Goal: Transaction & Acquisition: Purchase product/service

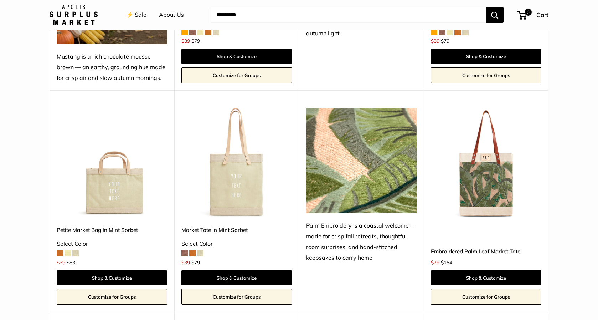
scroll to position [489, 0]
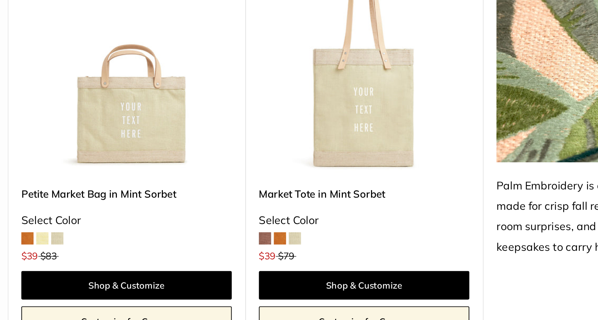
click at [60, 236] on span at bounding box center [60, 235] width 6 height 6
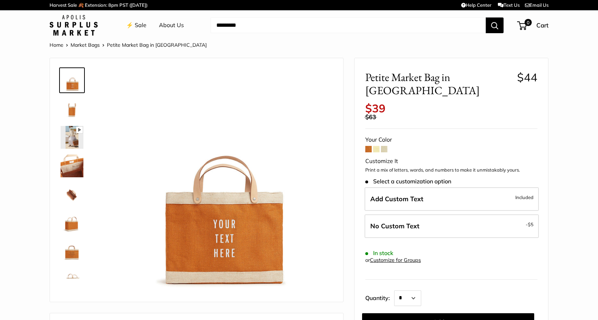
click at [71, 142] on img at bounding box center [72, 137] width 23 height 23
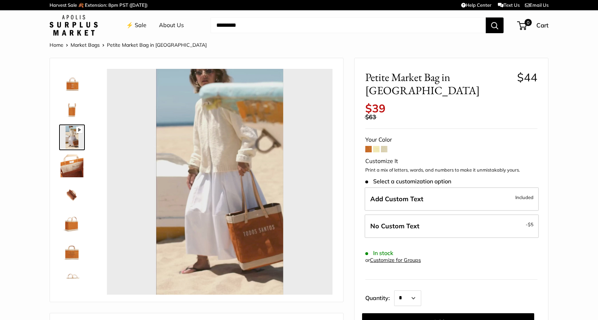
click at [69, 220] on img at bounding box center [72, 222] width 23 height 23
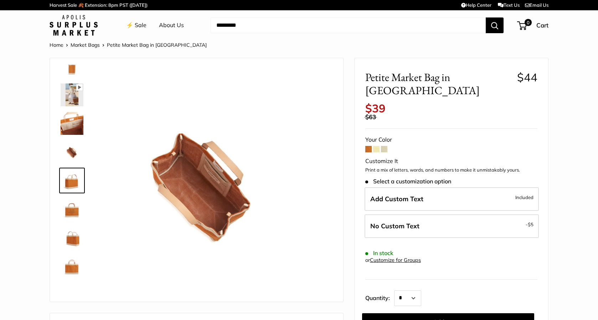
scroll to position [46, 0]
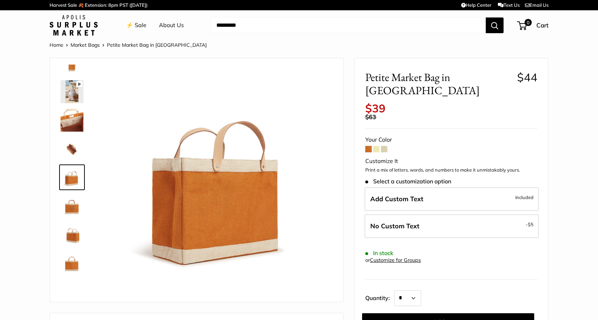
type input "*****"
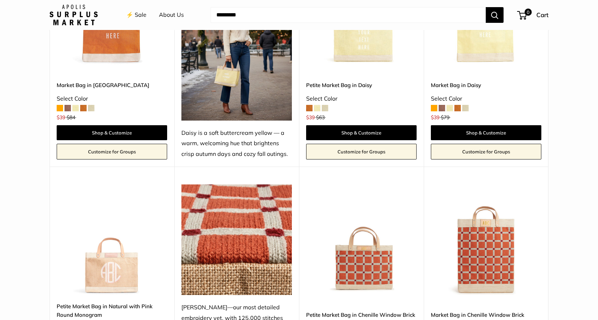
scroll to position [1108, 0]
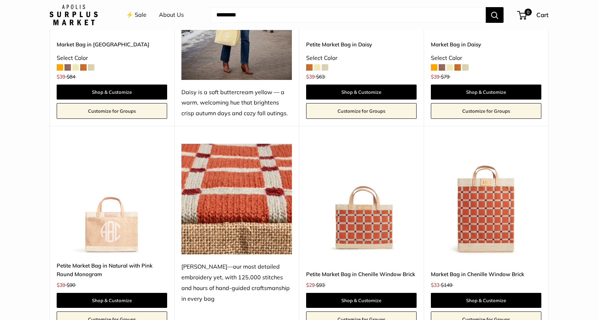
click at [0, 0] on img at bounding box center [0, 0] width 0 height 0
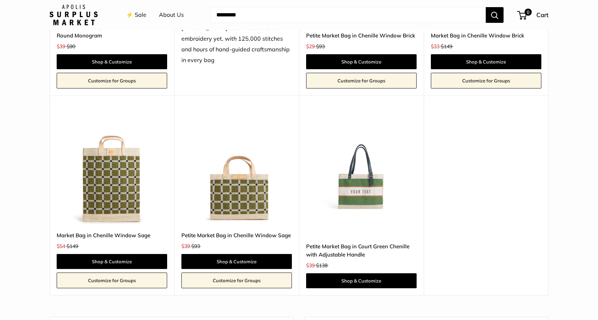
scroll to position [1345, 0]
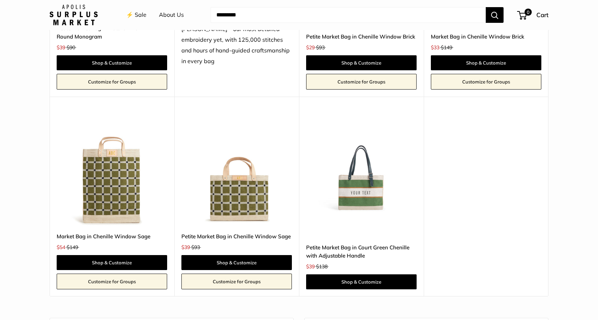
click at [0, 0] on img at bounding box center [0, 0] width 0 height 0
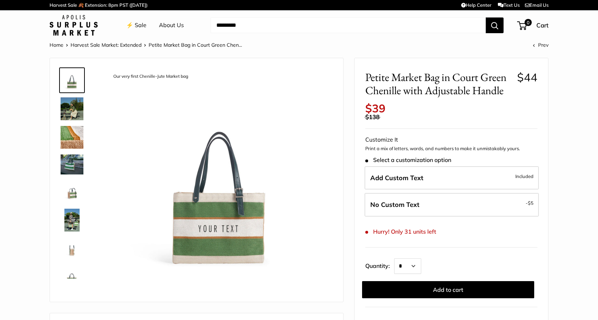
click at [68, 108] on img at bounding box center [72, 108] width 23 height 23
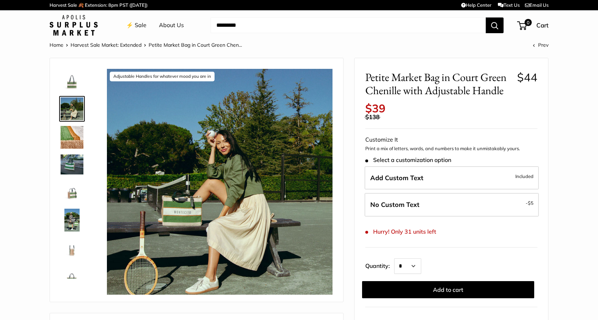
click at [74, 133] on img at bounding box center [72, 137] width 23 height 23
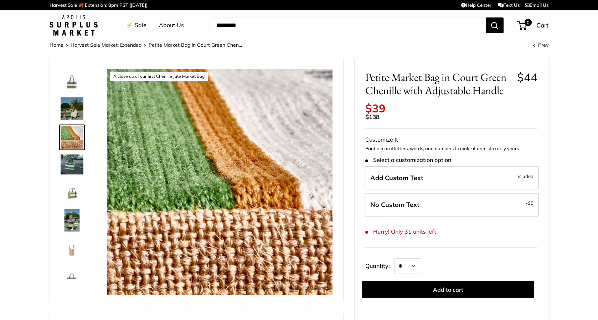
click at [72, 166] on img at bounding box center [72, 164] width 23 height 20
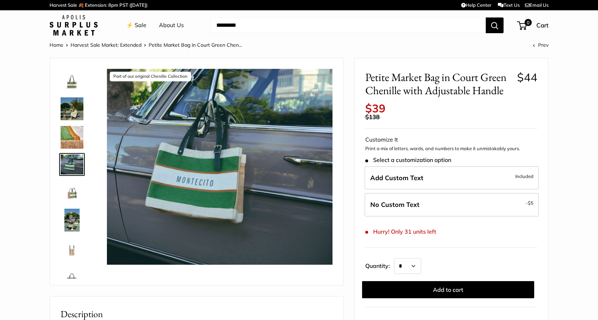
click at [75, 188] on img at bounding box center [72, 191] width 23 height 23
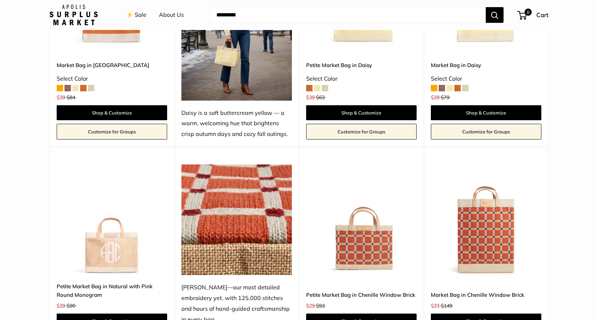
scroll to position [1137, 0]
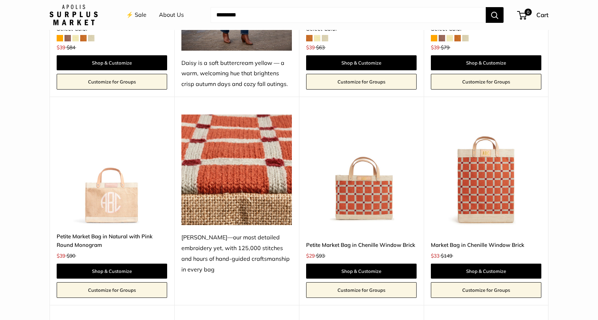
click at [0, 0] on img at bounding box center [0, 0] width 0 height 0
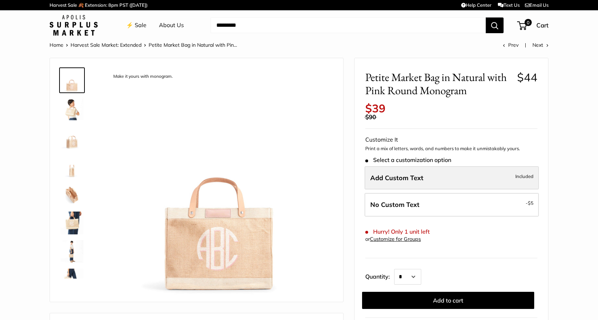
click at [390, 178] on span "Add Custom Text" at bounding box center [396, 178] width 53 height 8
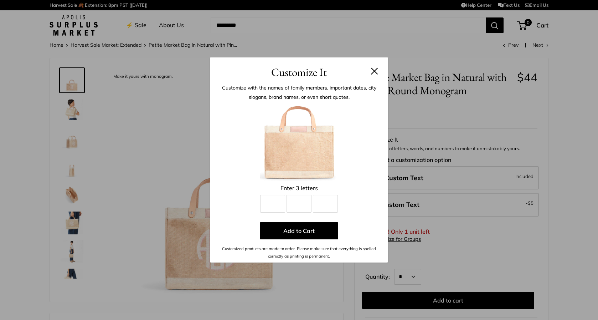
click at [277, 212] on div "Enter 3 letters Line 1 Line 2 Line 3 Add to Cart Customized products are made t…" at bounding box center [299, 181] width 157 height 156
click at [279, 205] on input "Line 1" at bounding box center [272, 204] width 25 height 18
click at [374, 69] on button at bounding box center [374, 70] width 7 height 7
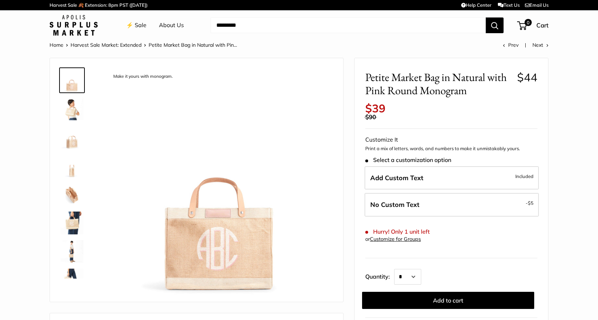
click at [74, 225] on img at bounding box center [72, 222] width 23 height 23
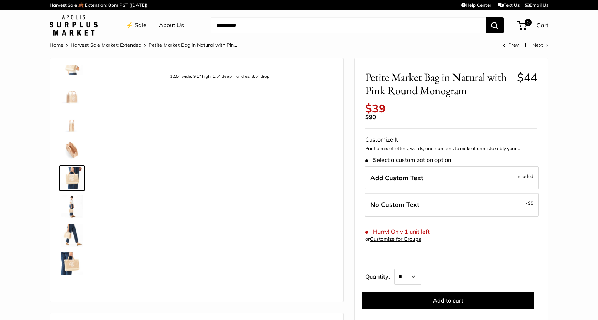
scroll to position [51, 0]
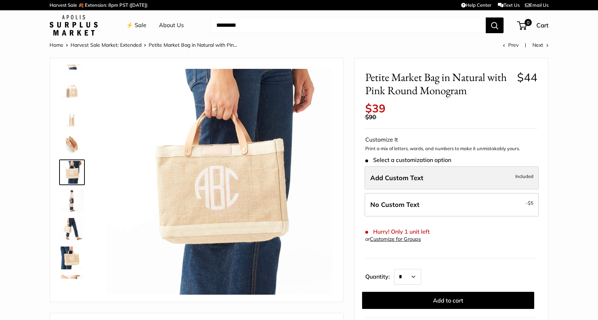
click at [399, 182] on label "Add Custom Text Included" at bounding box center [452, 178] width 174 height 24
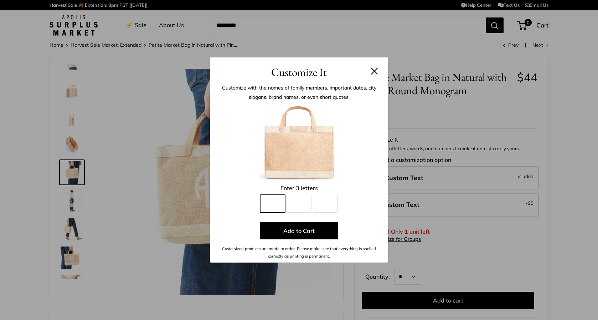
click at [274, 209] on input "Line 1" at bounding box center [272, 204] width 25 height 18
type input "*"
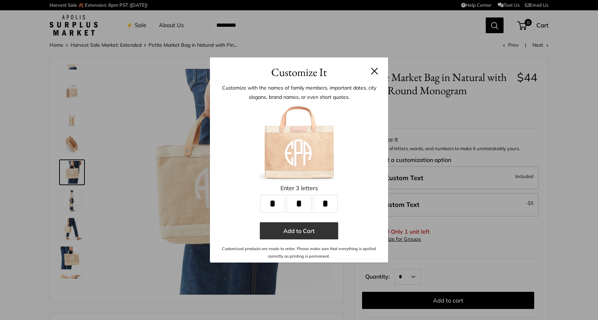
click at [298, 228] on button "Add to Cart" at bounding box center [299, 230] width 78 height 17
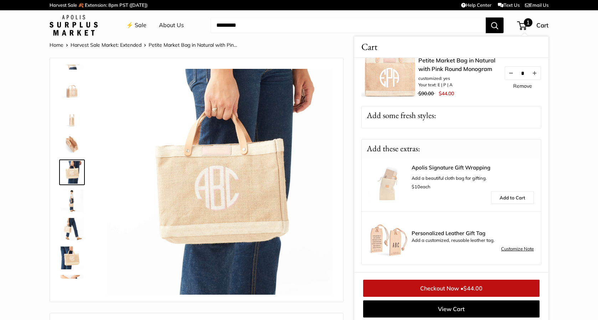
scroll to position [0, 0]
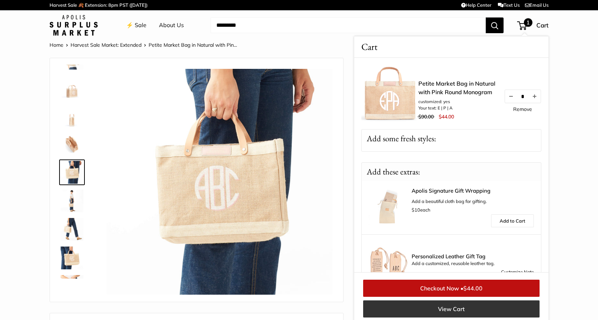
click at [443, 311] on link "View Cart" at bounding box center [451, 308] width 176 height 17
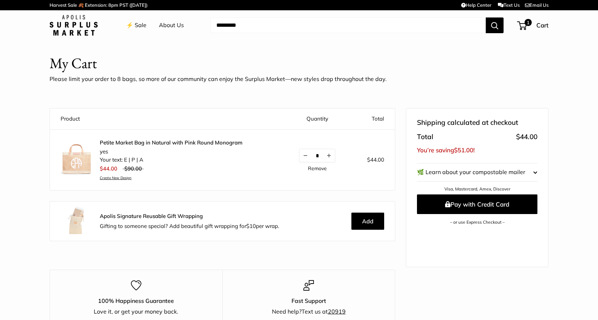
click at [137, 22] on link "⚡️ Sale" at bounding box center [136, 25] width 20 height 11
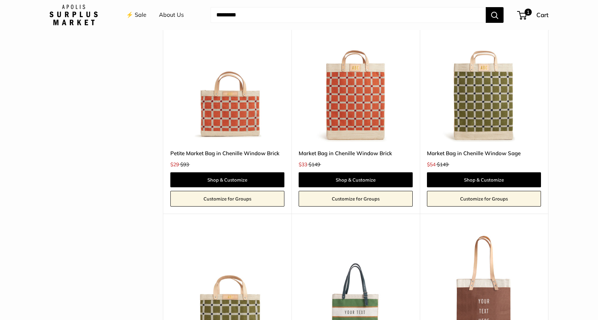
scroll to position [1538, 0]
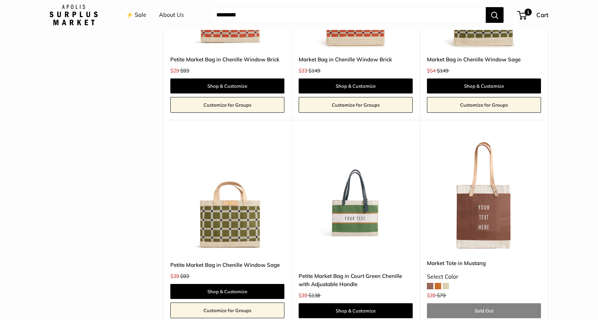
click at [0, 0] on img at bounding box center [0, 0] width 0 height 0
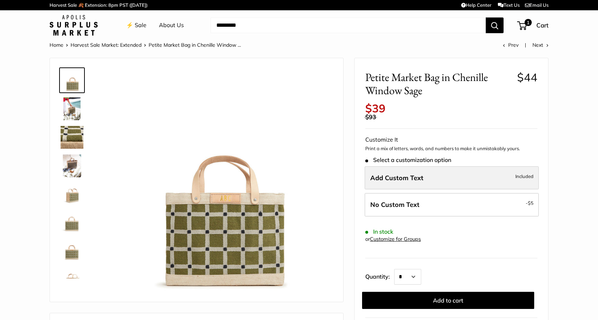
click at [385, 183] on label "Add Custom Text Included" at bounding box center [452, 178] width 174 height 24
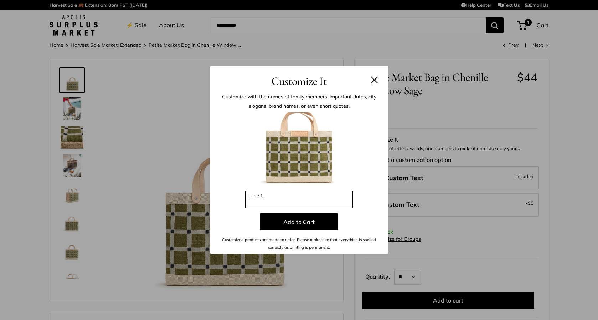
click at [269, 200] on input "Line 1" at bounding box center [299, 199] width 107 height 17
click at [371, 77] on button at bounding box center [374, 79] width 7 height 7
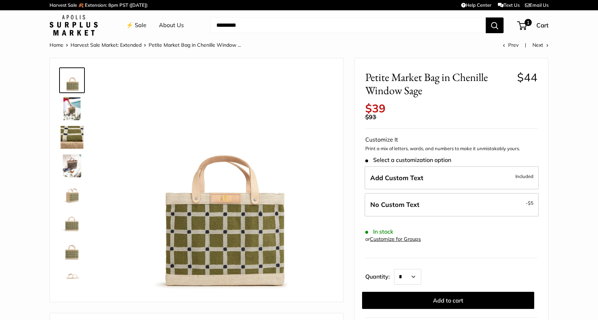
click at [73, 106] on img at bounding box center [72, 108] width 23 height 23
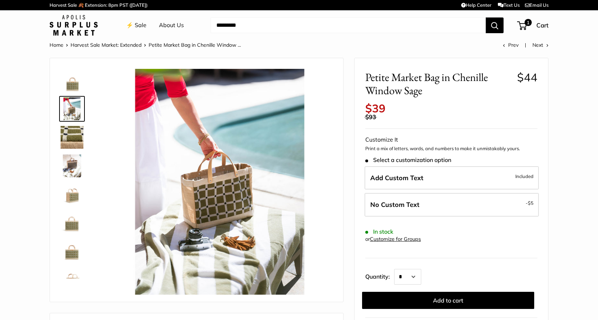
click at [69, 142] on img at bounding box center [72, 137] width 23 height 23
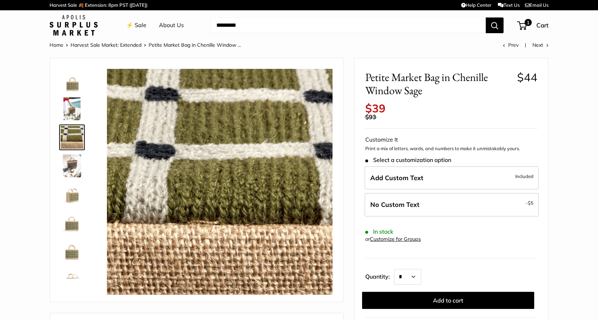
click at [67, 166] on img at bounding box center [72, 165] width 23 height 23
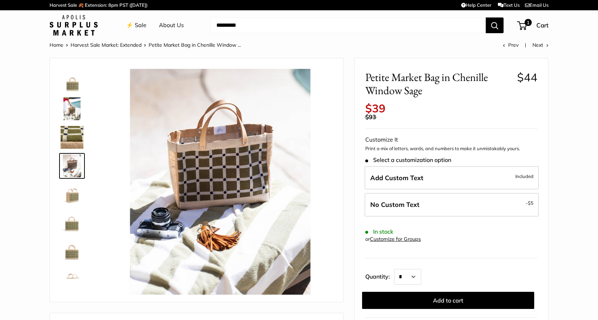
click at [66, 196] on img at bounding box center [72, 194] width 23 height 23
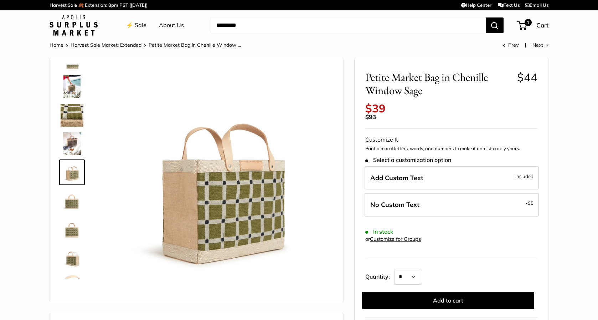
click at [73, 207] on img at bounding box center [72, 200] width 23 height 23
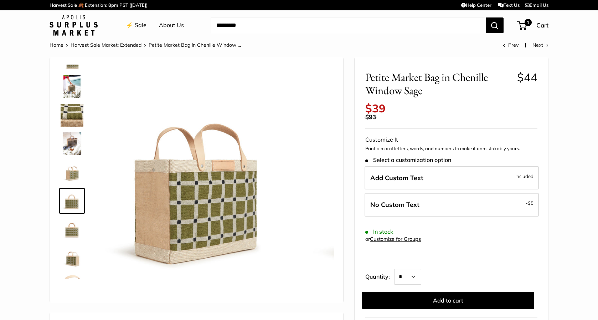
scroll to position [46, 0]
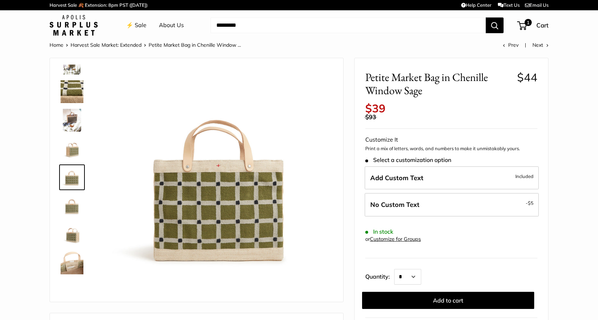
click at [73, 208] on img at bounding box center [72, 205] width 23 height 23
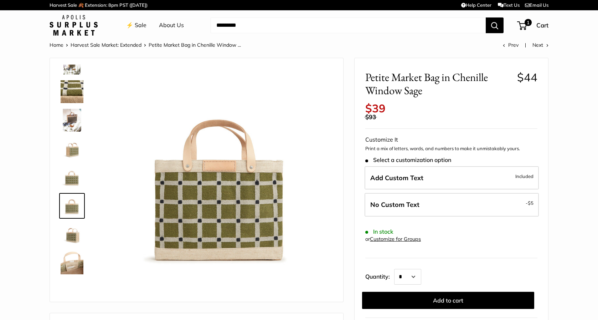
click at [70, 232] on img at bounding box center [72, 234] width 23 height 23
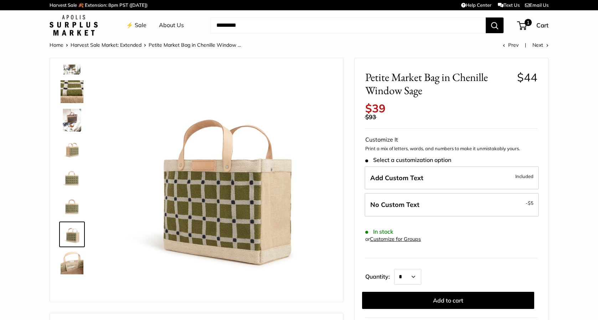
click at [71, 264] on img at bounding box center [72, 262] width 23 height 23
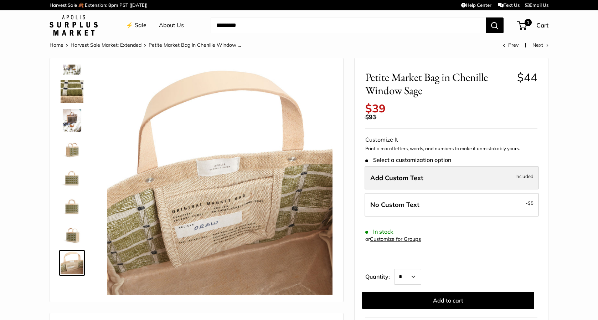
click at [410, 177] on span "Add Custom Text" at bounding box center [396, 178] width 53 height 8
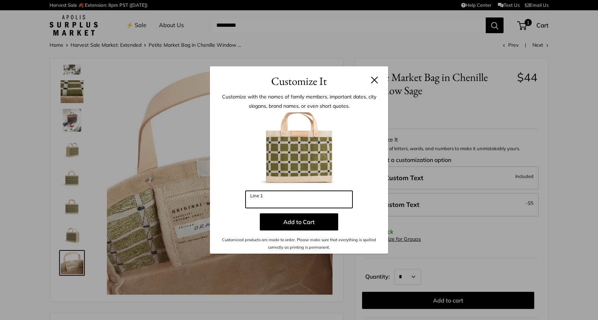
click at [285, 201] on input "Line 1" at bounding box center [299, 199] width 107 height 17
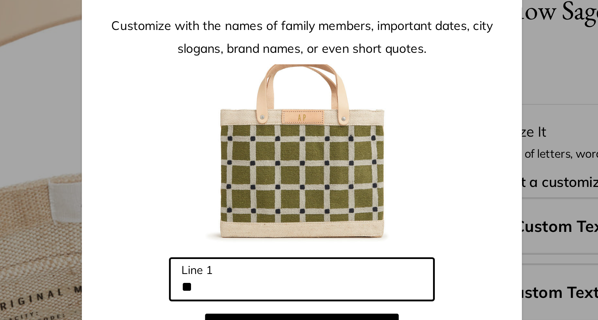
type input "*"
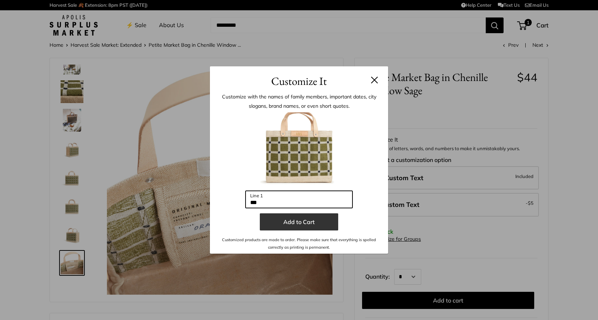
type input "***"
click at [291, 223] on button "Add to Cart" at bounding box center [299, 221] width 78 height 17
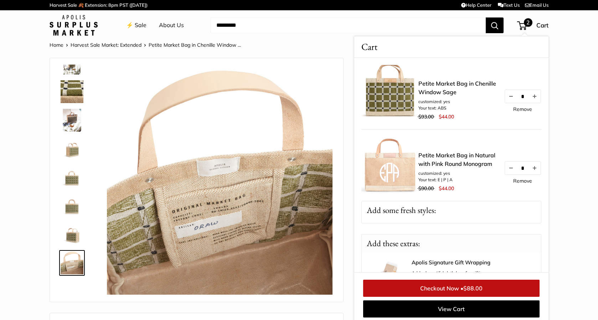
scroll to position [95, 0]
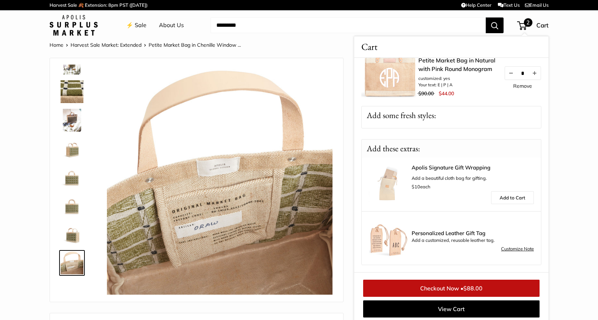
click at [516, 248] on link "Customize Note" at bounding box center [517, 249] width 33 height 9
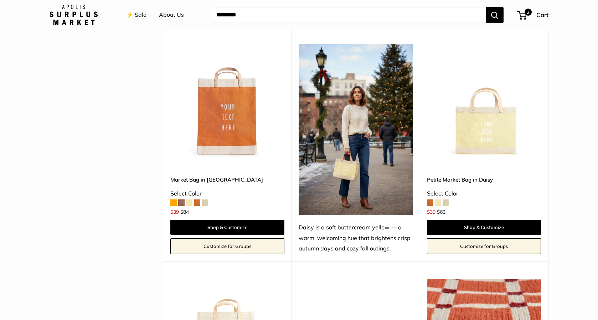
scroll to position [905, 0]
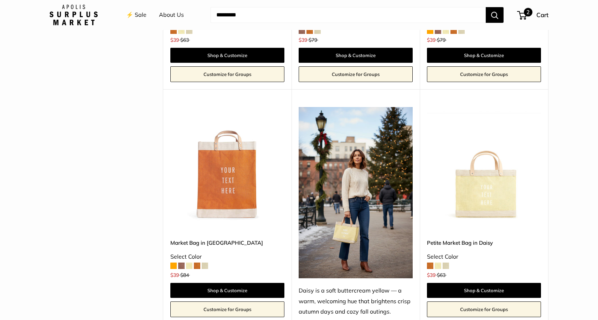
click at [525, 14] on span "2" at bounding box center [528, 12] width 9 height 9
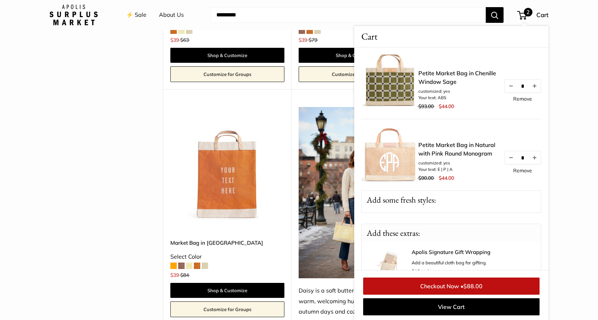
click at [387, 89] on img at bounding box center [389, 83] width 57 height 57
click at [462, 73] on link "Petite Market Bag in Chenille Window Sage" at bounding box center [457, 77] width 78 height 17
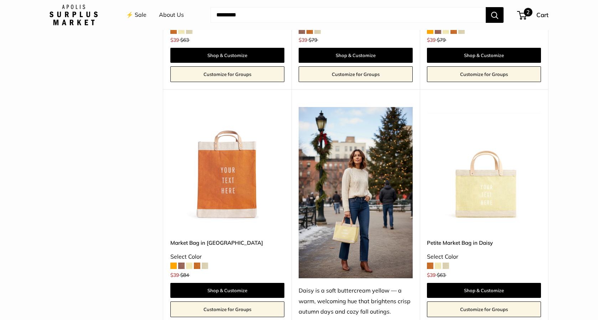
click at [525, 16] on span "2" at bounding box center [528, 12] width 9 height 9
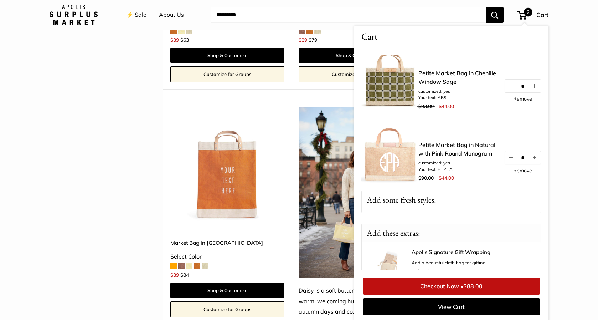
click at [431, 107] on span "$93.00" at bounding box center [425, 106] width 15 height 6
click at [446, 96] on li "Your text: ABS" at bounding box center [457, 97] width 78 height 6
click at [492, 75] on link "Petite Market Bag in Chenille Window Sage" at bounding box center [457, 77] width 78 height 17
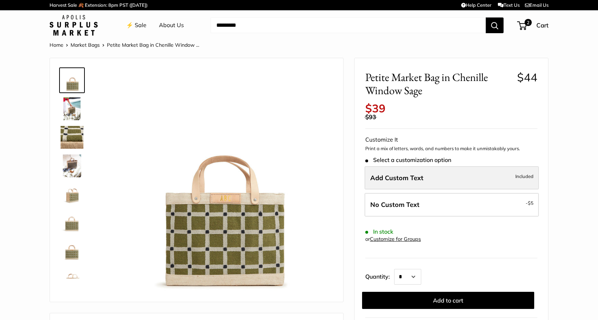
click at [404, 181] on span "Add Custom Text" at bounding box center [396, 178] width 53 height 8
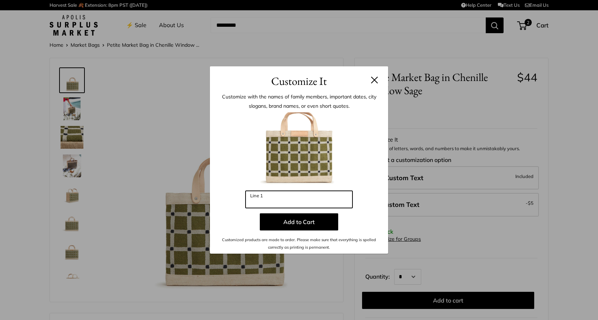
click at [267, 197] on input "Line 1" at bounding box center [299, 199] width 107 height 17
type input "***"
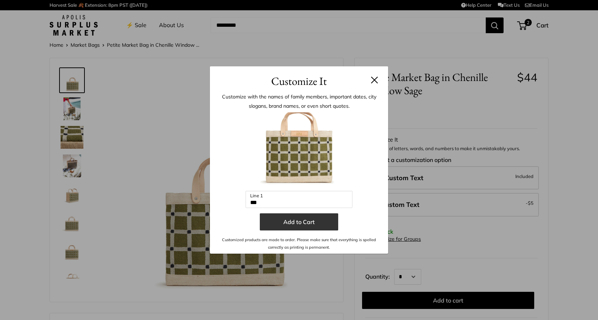
click at [304, 221] on button "Add to Cart" at bounding box center [299, 221] width 78 height 17
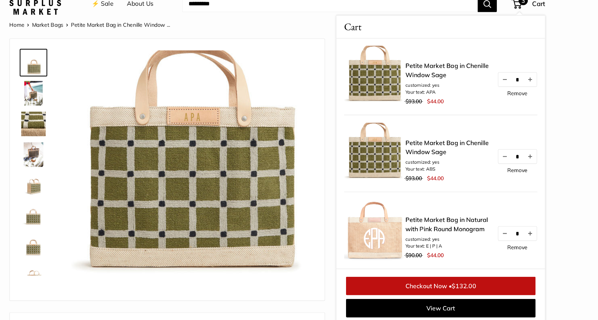
click at [522, 111] on link "Remove" at bounding box center [522, 108] width 19 height 5
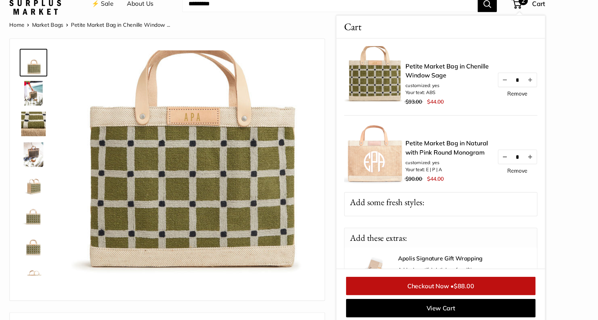
scroll to position [95, 0]
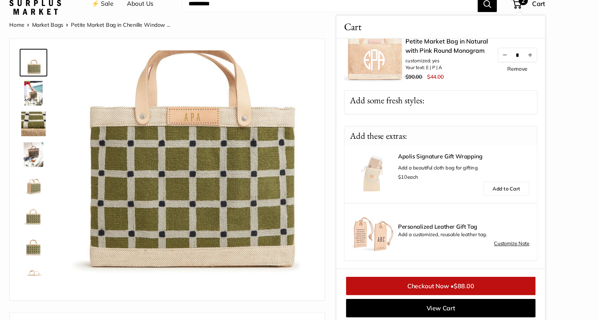
click at [430, 287] on link "Checkout Now • $88.00" at bounding box center [451, 287] width 176 height 17
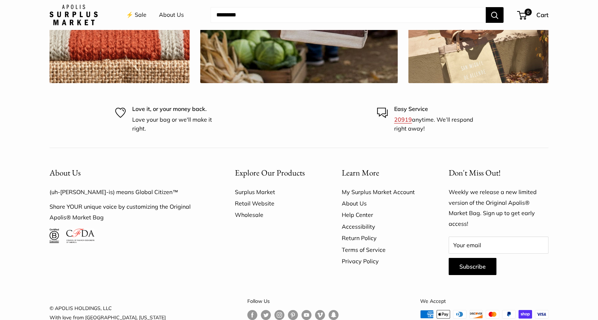
scroll to position [2076, 0]
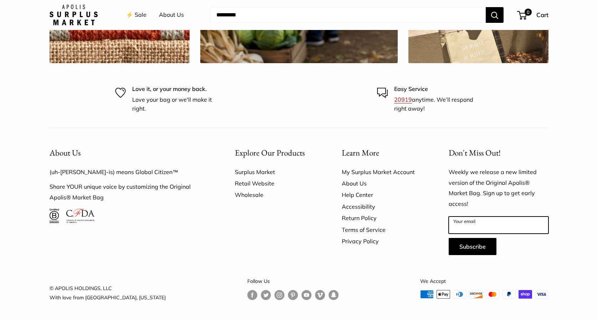
click at [476, 222] on input "Your email" at bounding box center [499, 224] width 100 height 17
type input "**********"
click at [449, 238] on button "Subscribe" at bounding box center [473, 246] width 48 height 17
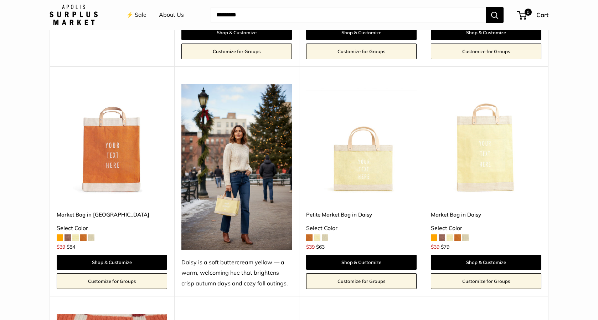
scroll to position [922, 0]
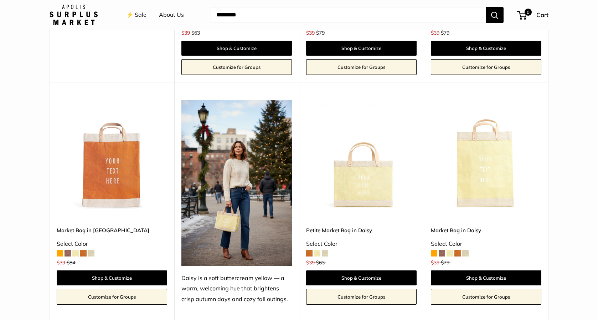
click at [443, 253] on span at bounding box center [442, 253] width 6 height 6
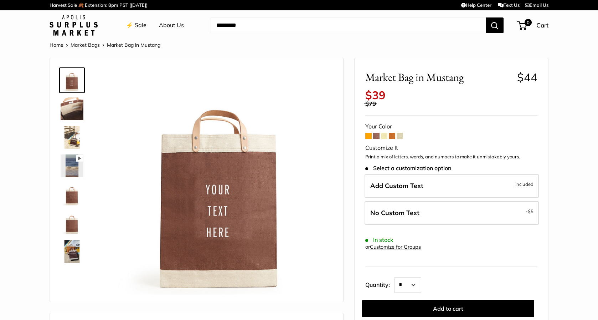
click at [369, 136] on span at bounding box center [368, 136] width 6 height 6
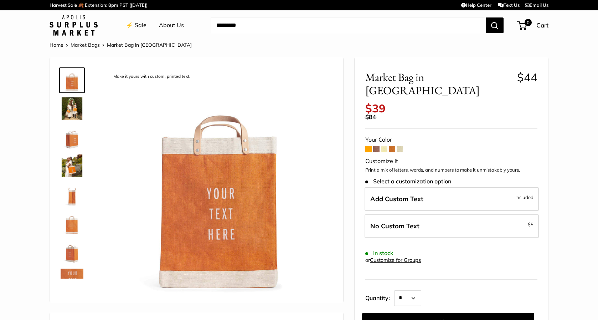
click at [383, 146] on span at bounding box center [384, 149] width 6 height 6
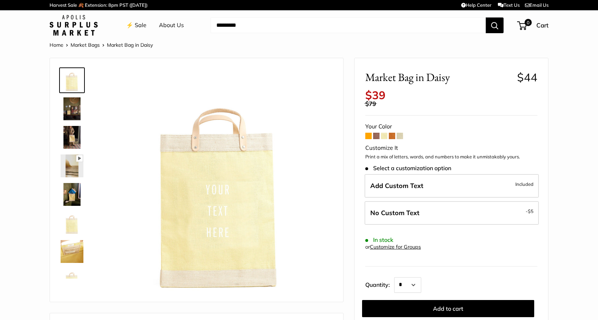
click at [394, 135] on span at bounding box center [392, 136] width 6 height 6
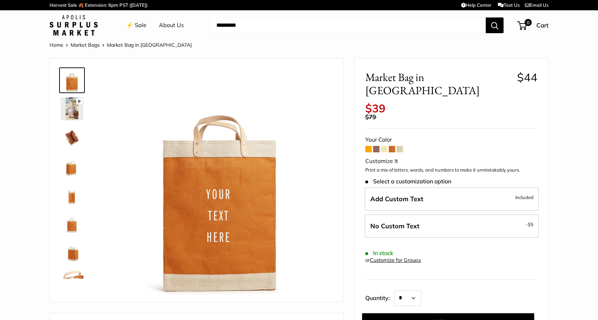
click at [400, 146] on span at bounding box center [400, 149] width 6 height 6
click at [138, 26] on link "⚡️ Sale" at bounding box center [136, 25] width 20 height 11
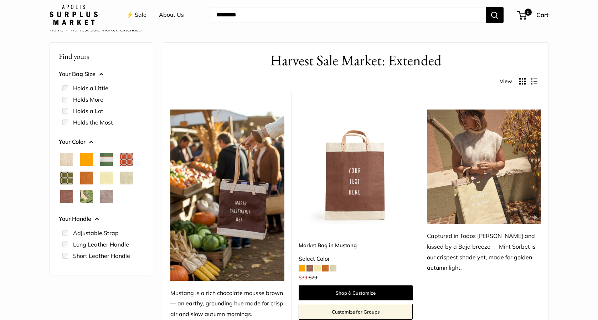
scroll to position [16, 0]
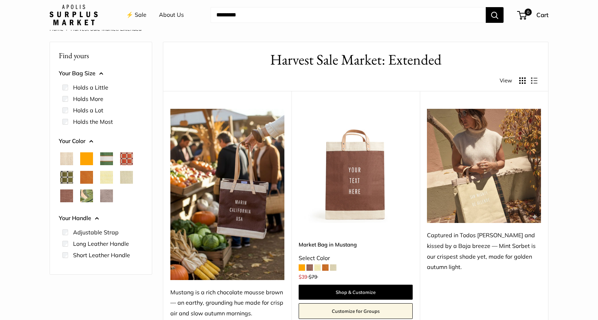
click at [87, 195] on span "Palm Leaf" at bounding box center [86, 195] width 13 height 13
